Goal: Information Seeking & Learning: Learn about a topic

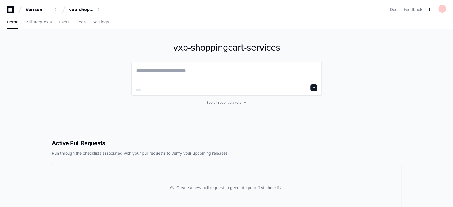
click at [208, 76] on textarea at bounding box center [226, 75] width 181 height 16
click at [215, 77] on textarea at bounding box center [226, 75] width 181 height 16
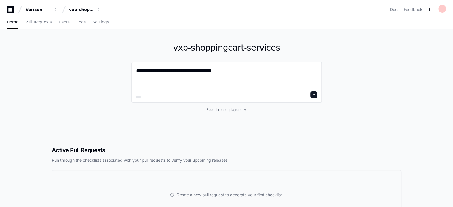
paste textarea "**********"
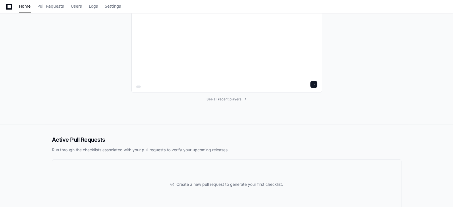
scroll to position [1896, 0]
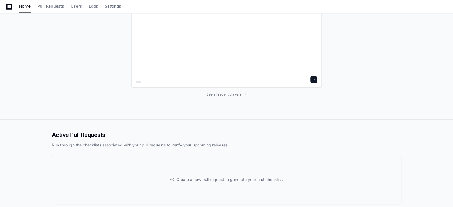
type textarea "**********"
click at [314, 78] on span at bounding box center [313, 79] width 3 height 3
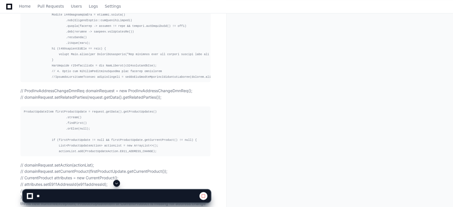
scroll to position [544, 0]
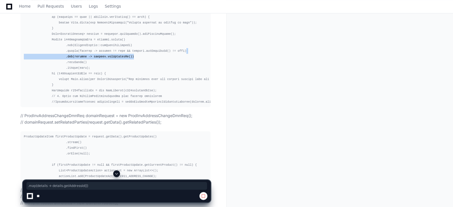
drag, startPoint x: 452, startPoint y: 58, endPoint x: 452, endPoint y: 48, distance: 9.1
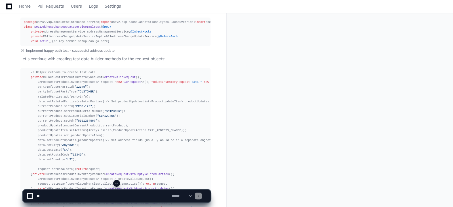
scroll to position [1261, 0]
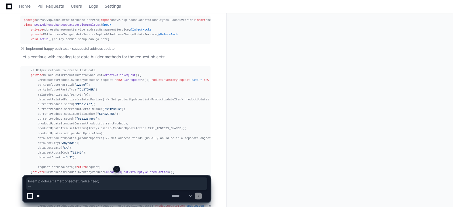
drag, startPoint x: 61, startPoint y: 166, endPoint x: 23, endPoint y: 20, distance: 151.5
click at [23, 20] on pre "package onevz.vxp.accountmaintenance.service; import onevz.cxp.cache.annotation…" at bounding box center [115, 30] width 190 height 29
copy div "package onevz.vxp.accountmaintenance.service; import onevz.cxp.cache.annotation…"
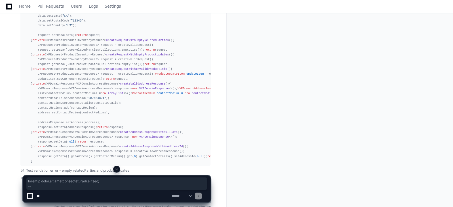
scroll to position [1398, 0]
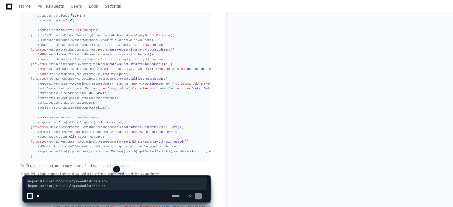
drag, startPoint x: 92, startPoint y: 48, endPoint x: 22, endPoint y: 37, distance: 71.3
copy div "import static org.mockito.ArgumentMatchers.any; import static org.mockito.Argum…"
drag, startPoint x: 34, startPoint y: 115, endPoint x: 22, endPoint y: 58, distance: 58.8
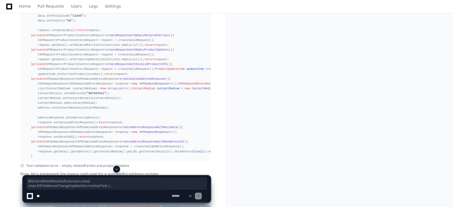
copy div "@ExtendWith(MockitoExtension.class) class E911AddressChangeUpdateServiceImplTes…"
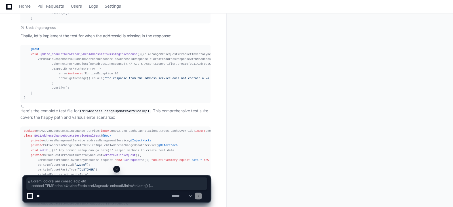
scroll to position [1905, 0]
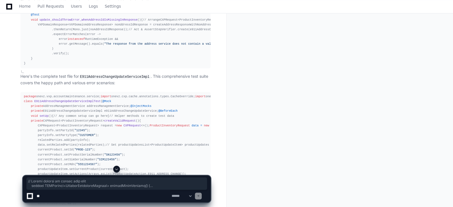
drag, startPoint x: 25, startPoint y: 49, endPoint x: 36, endPoint y: 71, distance: 25.2
copy div "// Helper methods to create test data private CXPRequest<ProductInventoryReques…"
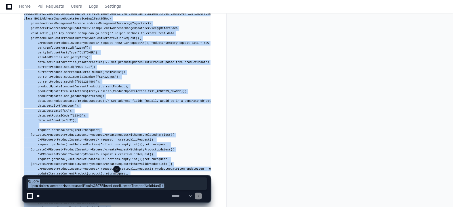
scroll to position [2020, 0]
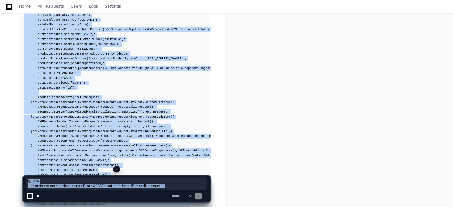
drag, startPoint x: 26, startPoint y: 35, endPoint x: 36, endPoint y: 135, distance: 100.3
copy div "@Test void update_shouldSuccessfullyUpdateE911Address_whenValidRequestProvided …"
